Goal: Task Accomplishment & Management: Manage account settings

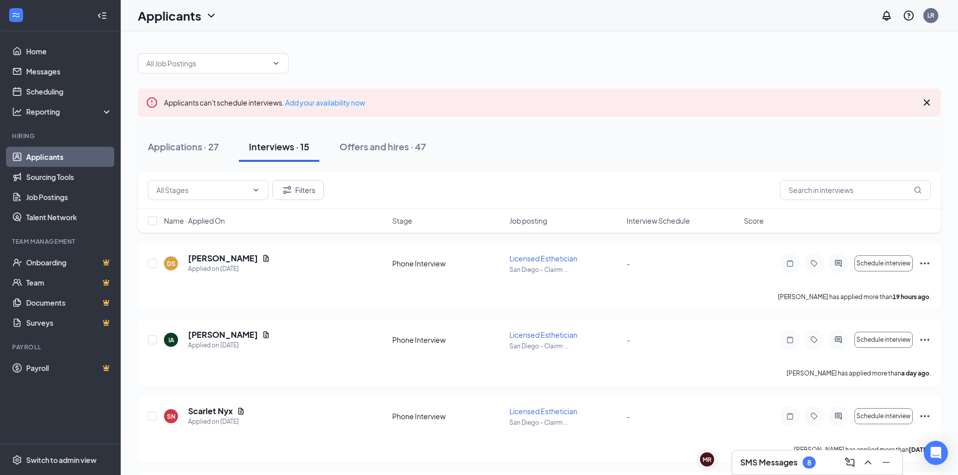
click at [32, 162] on link "Applicants" at bounding box center [69, 157] width 86 height 20
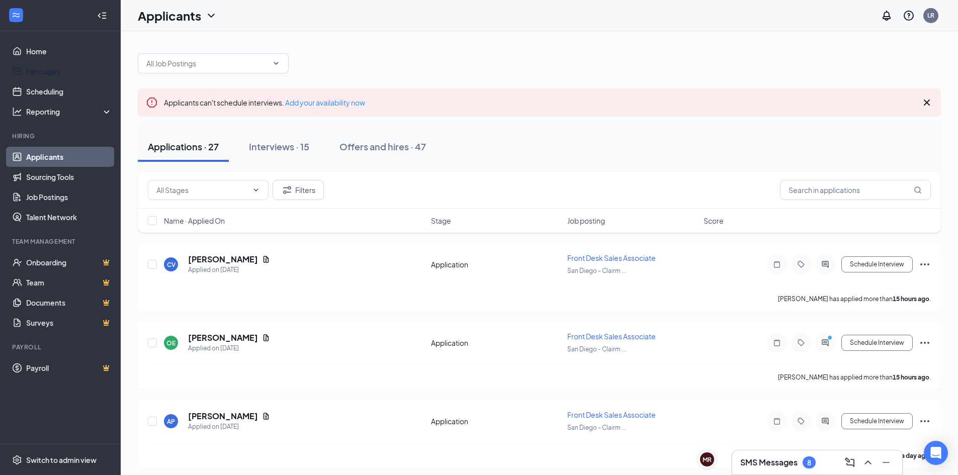
drag, startPoint x: 57, startPoint y: 65, endPoint x: 123, endPoint y: 89, distance: 69.9
click at [57, 65] on link "Messages" at bounding box center [69, 71] width 86 height 20
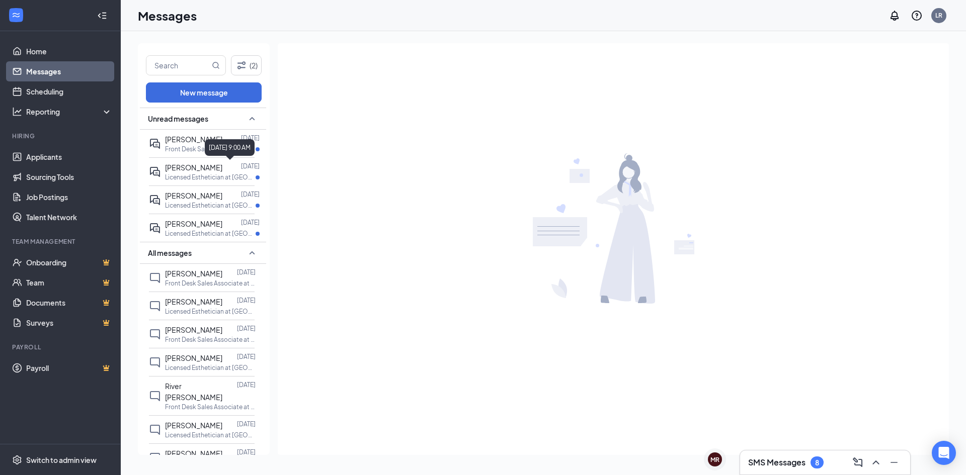
click at [211, 146] on div "[DATE] 9:00 AM" at bounding box center [230, 147] width 50 height 17
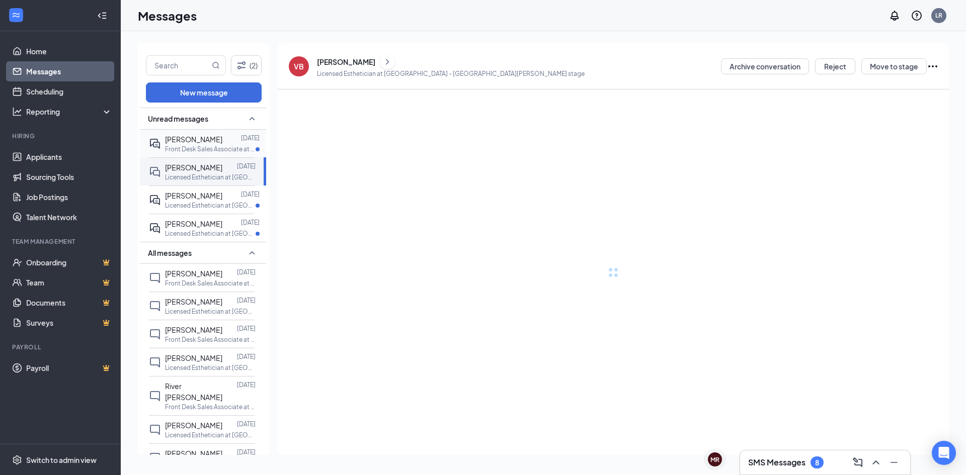
click at [173, 142] on span "[PERSON_NAME]" at bounding box center [193, 139] width 57 height 9
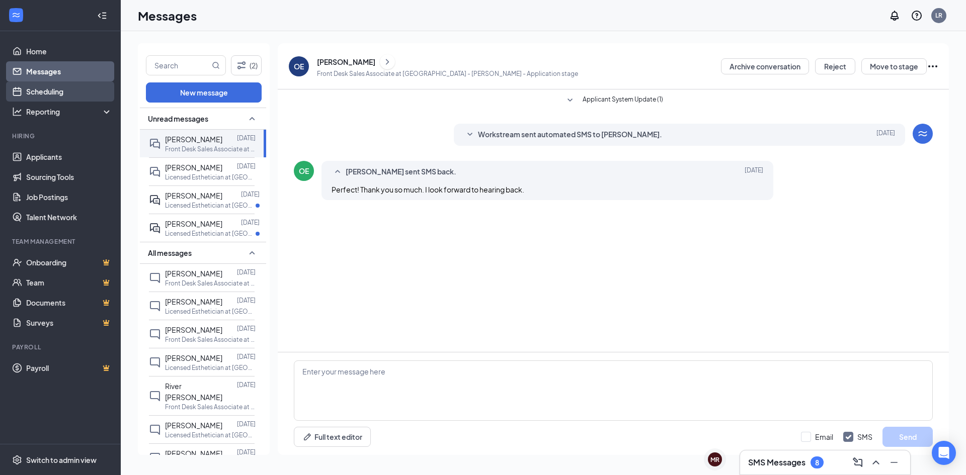
click at [32, 91] on link "Scheduling" at bounding box center [69, 92] width 86 height 20
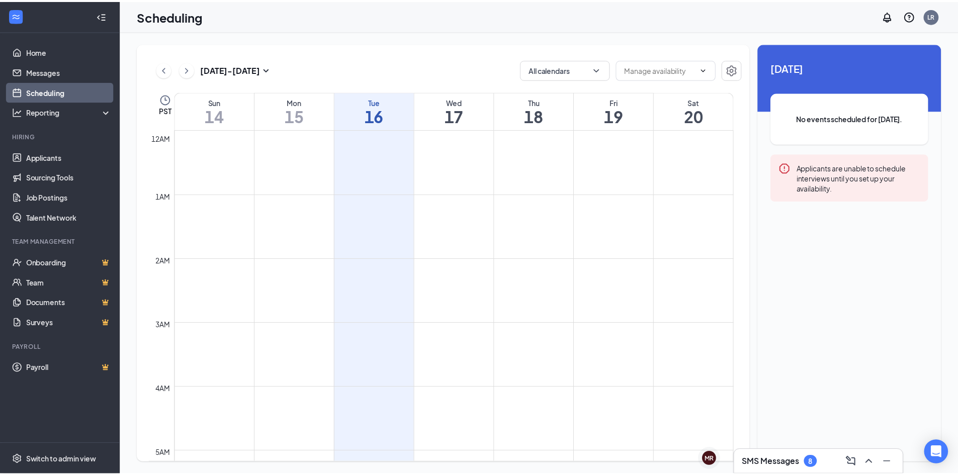
scroll to position [495, 0]
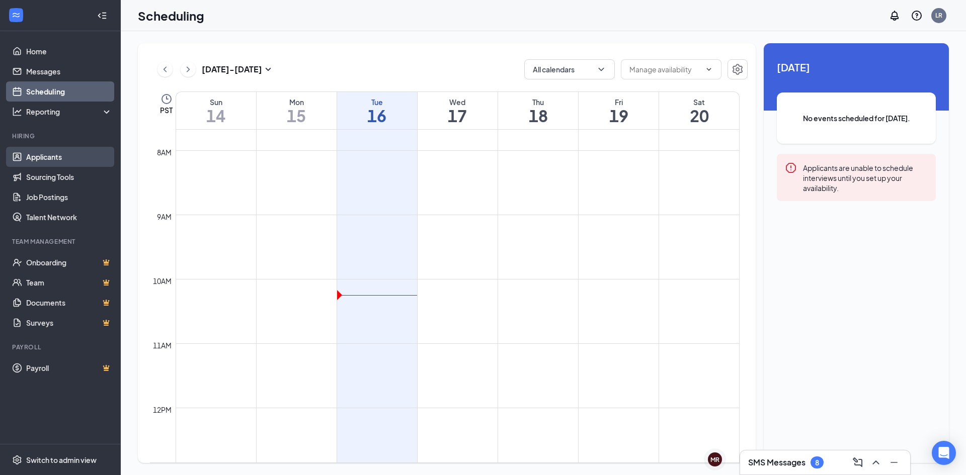
click at [26, 157] on link "Applicants" at bounding box center [69, 157] width 86 height 20
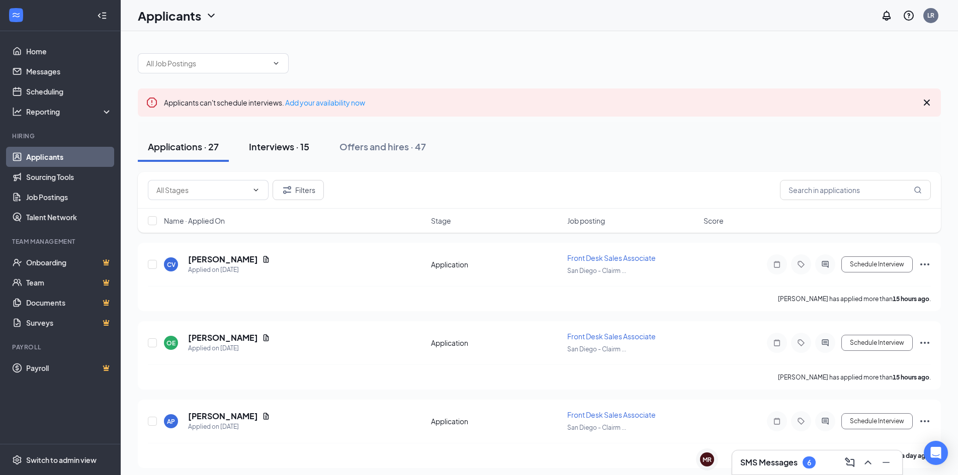
click at [279, 145] on div "Interviews · 15" at bounding box center [279, 146] width 60 height 13
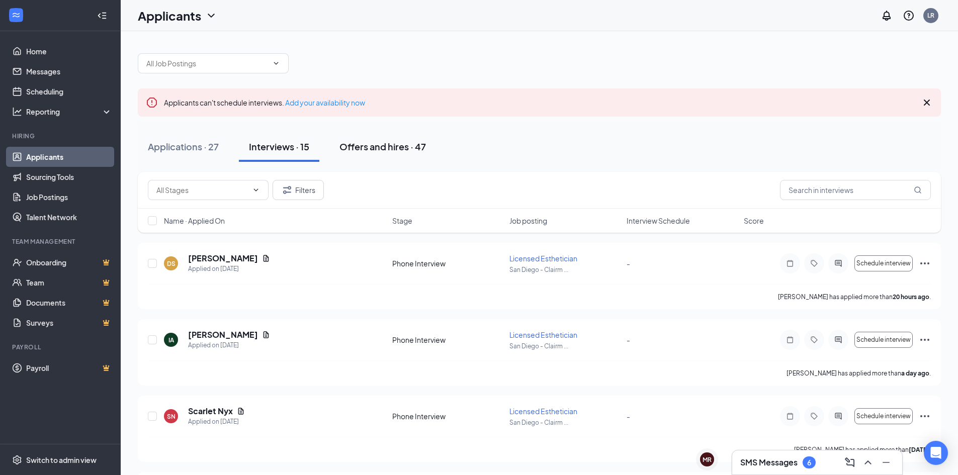
click at [366, 150] on div "Offers and hires · 47" at bounding box center [383, 146] width 87 height 13
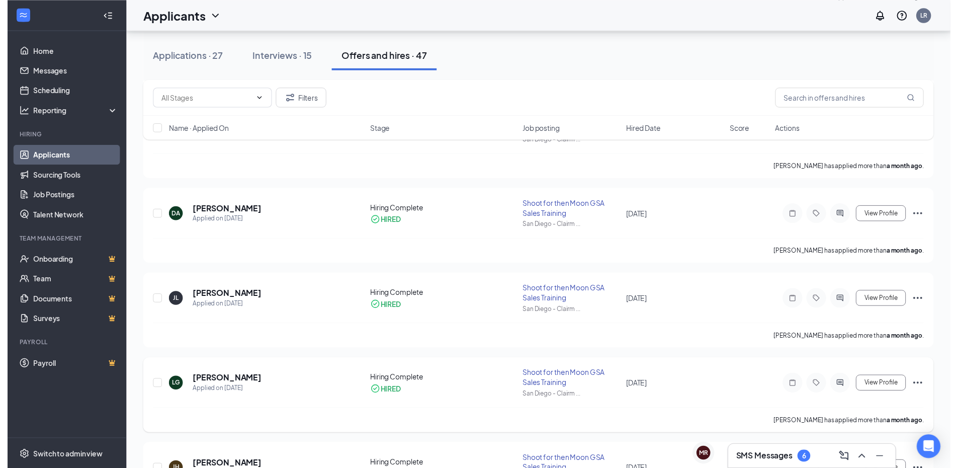
scroll to position [403, 0]
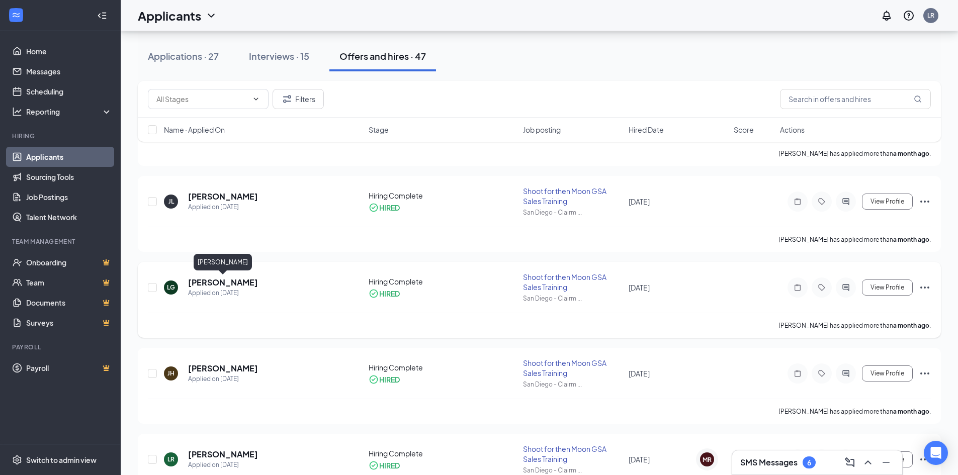
click at [244, 281] on h5 "[PERSON_NAME]" at bounding box center [223, 282] width 70 height 11
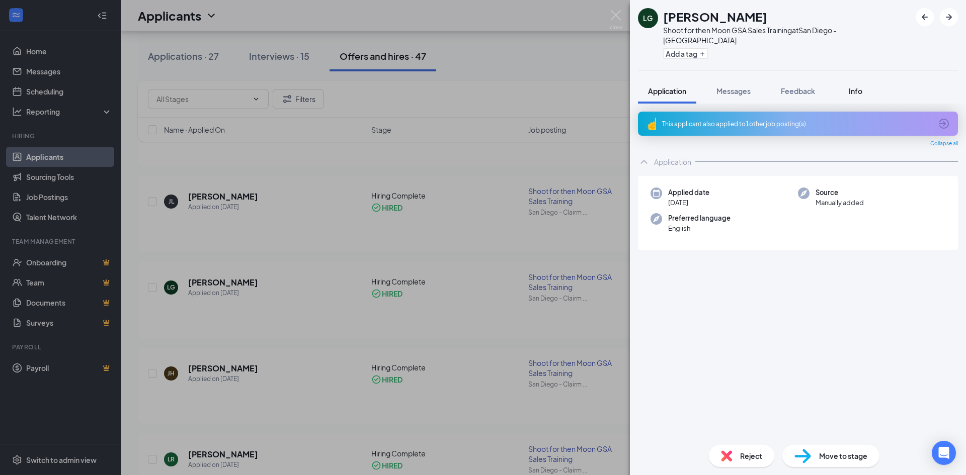
click at [855, 87] on span "Info" at bounding box center [856, 91] width 14 height 9
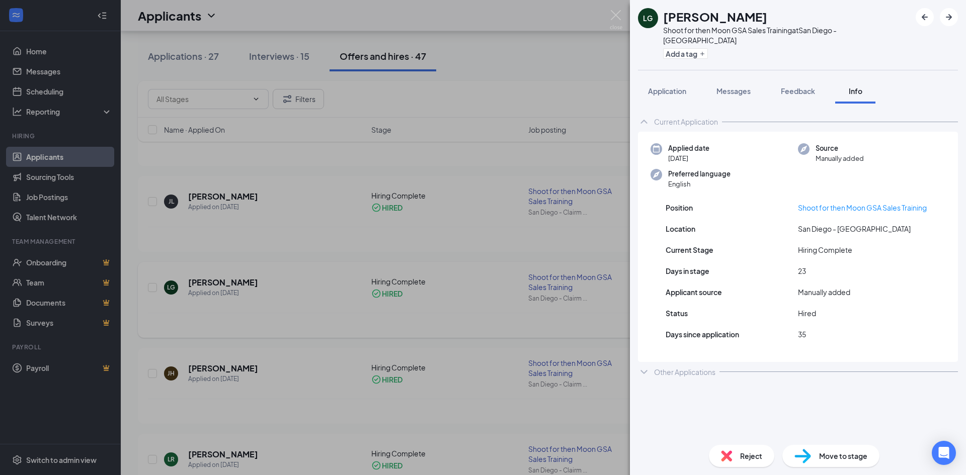
drag, startPoint x: 467, startPoint y: 217, endPoint x: 358, endPoint y: 277, distance: 124.8
click at [467, 217] on div "LG [PERSON_NAME] Shoot for then Moon GSA Sales Training at [GEOGRAPHIC_DATA] - …" at bounding box center [483, 237] width 966 height 475
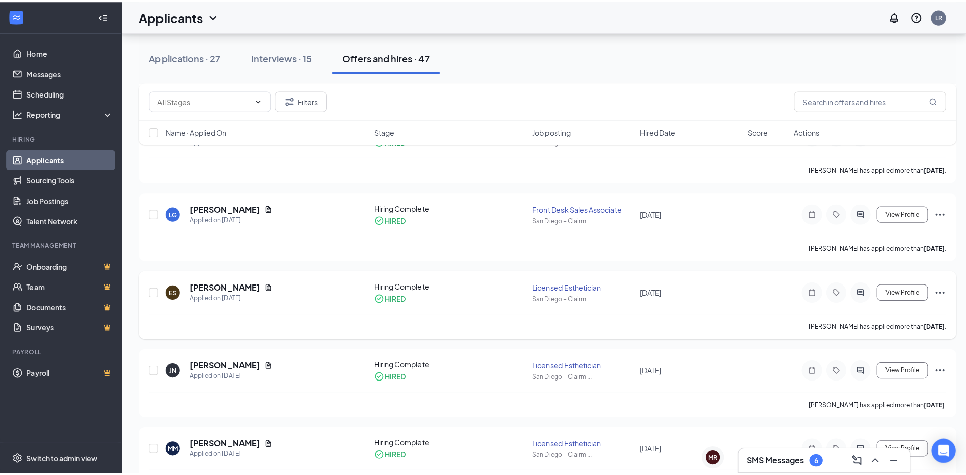
scroll to position [1459, 0]
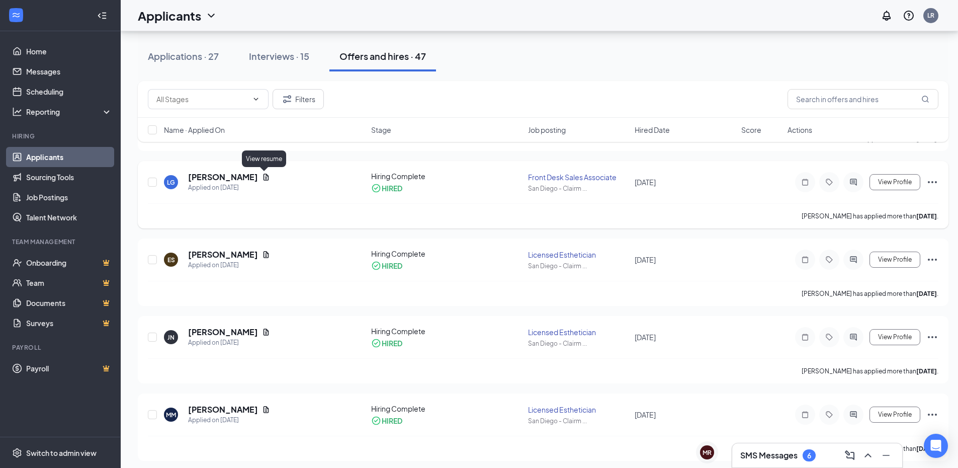
click at [268, 177] on icon "Document" at bounding box center [266, 177] width 8 height 8
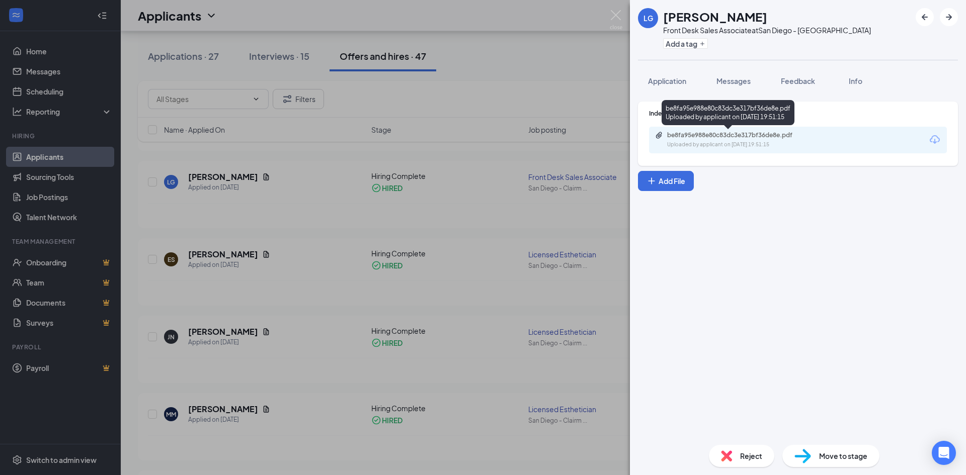
click at [710, 133] on div "be8fa95e988e80c83dc3e317bf36de8e.pdf" at bounding box center [737, 135] width 141 height 8
